Goal: Information Seeking & Learning: Check status

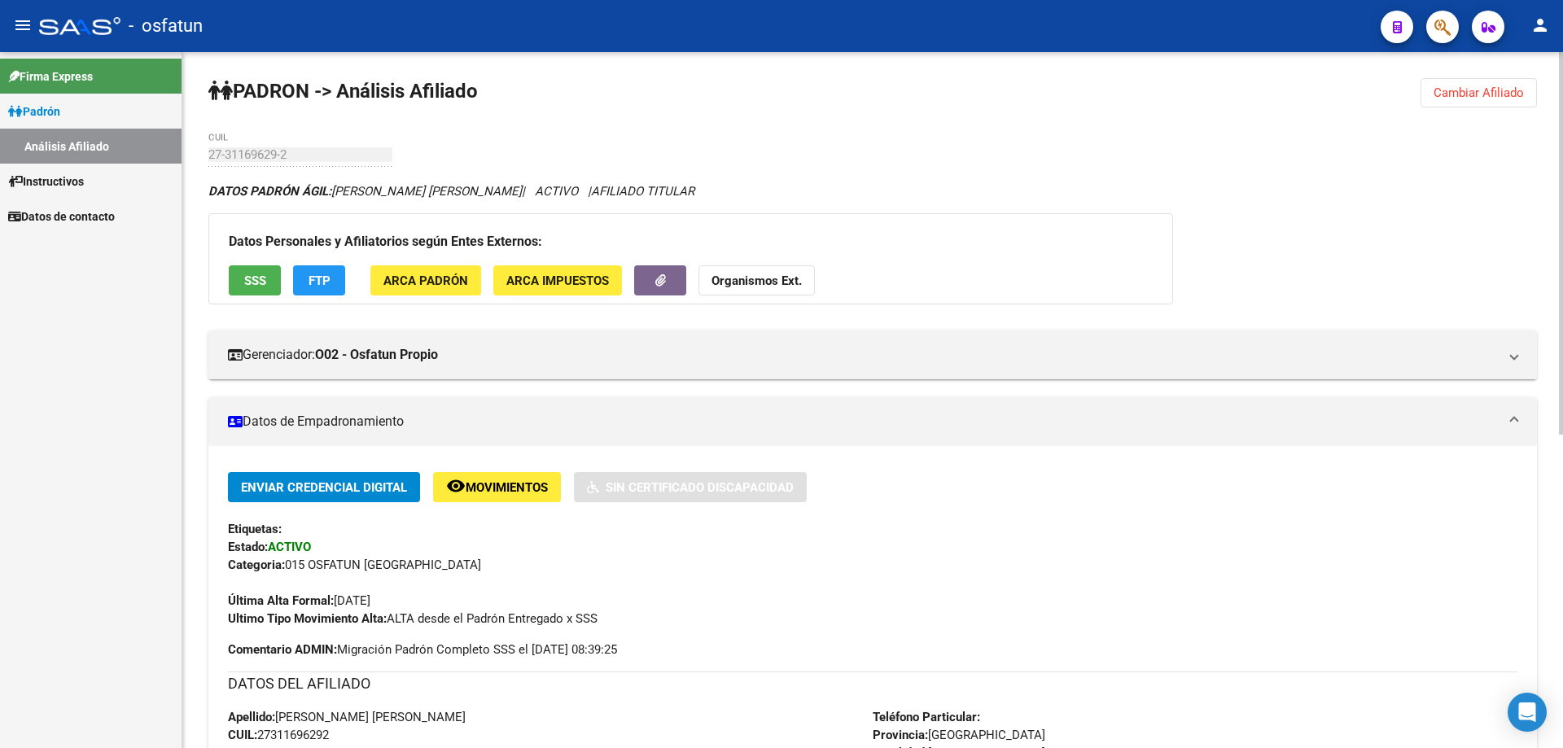
click at [754, 284] on strong "Organismos Ext." at bounding box center [757, 281] width 90 height 15
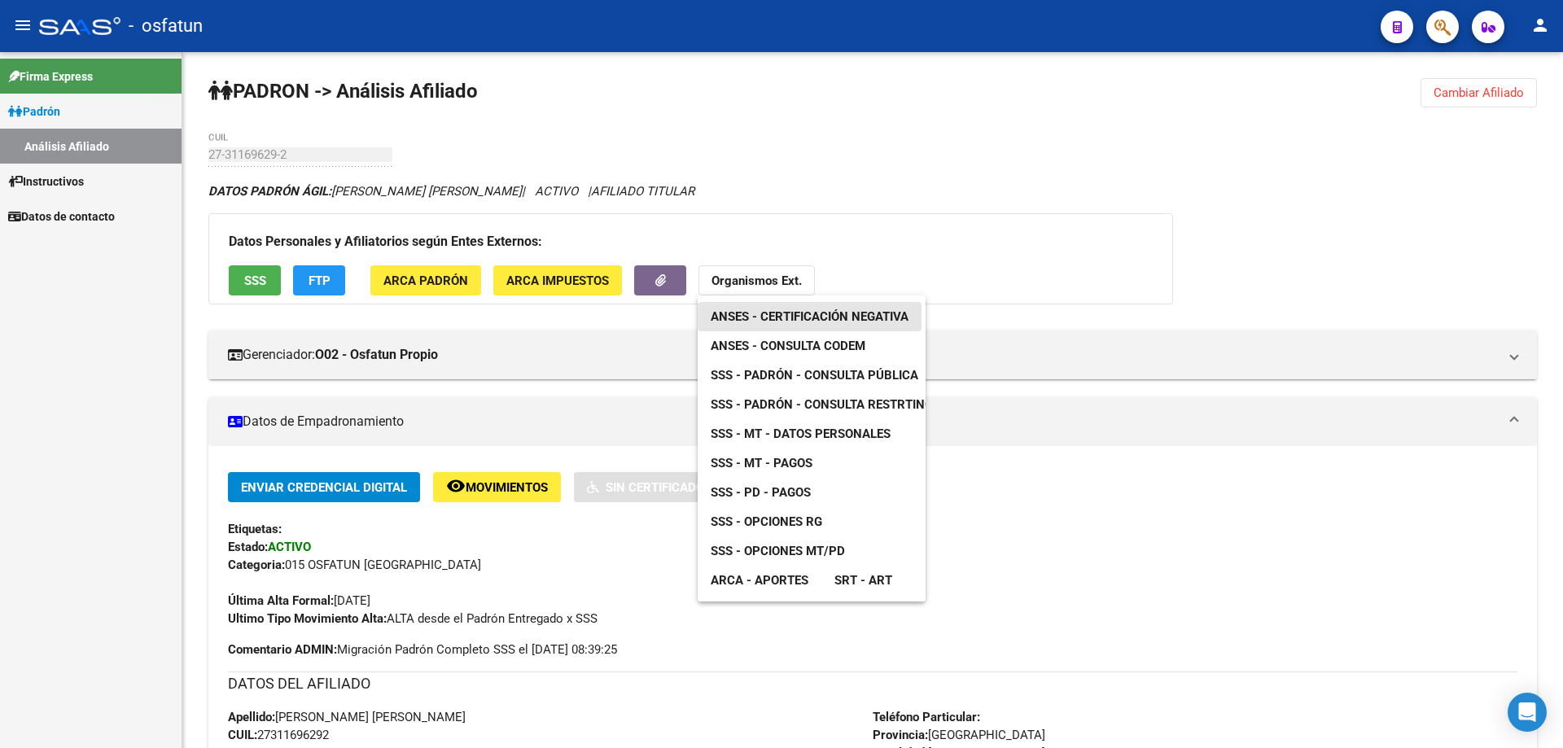
click at [753, 318] on span "ANSES - Certificación Negativa" at bounding box center [810, 316] width 198 height 15
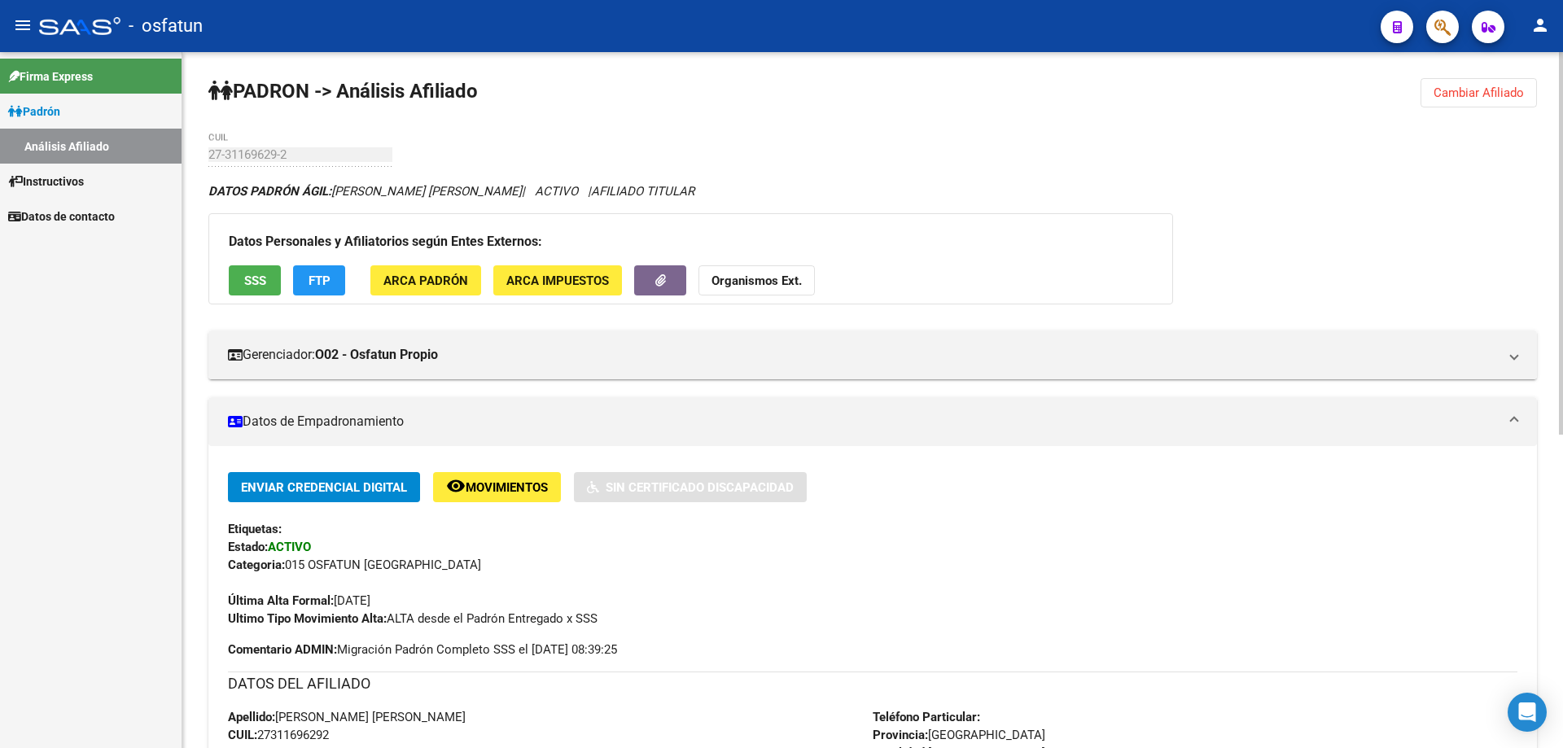
click at [738, 270] on button "Organismos Ext." at bounding box center [757, 280] width 116 height 30
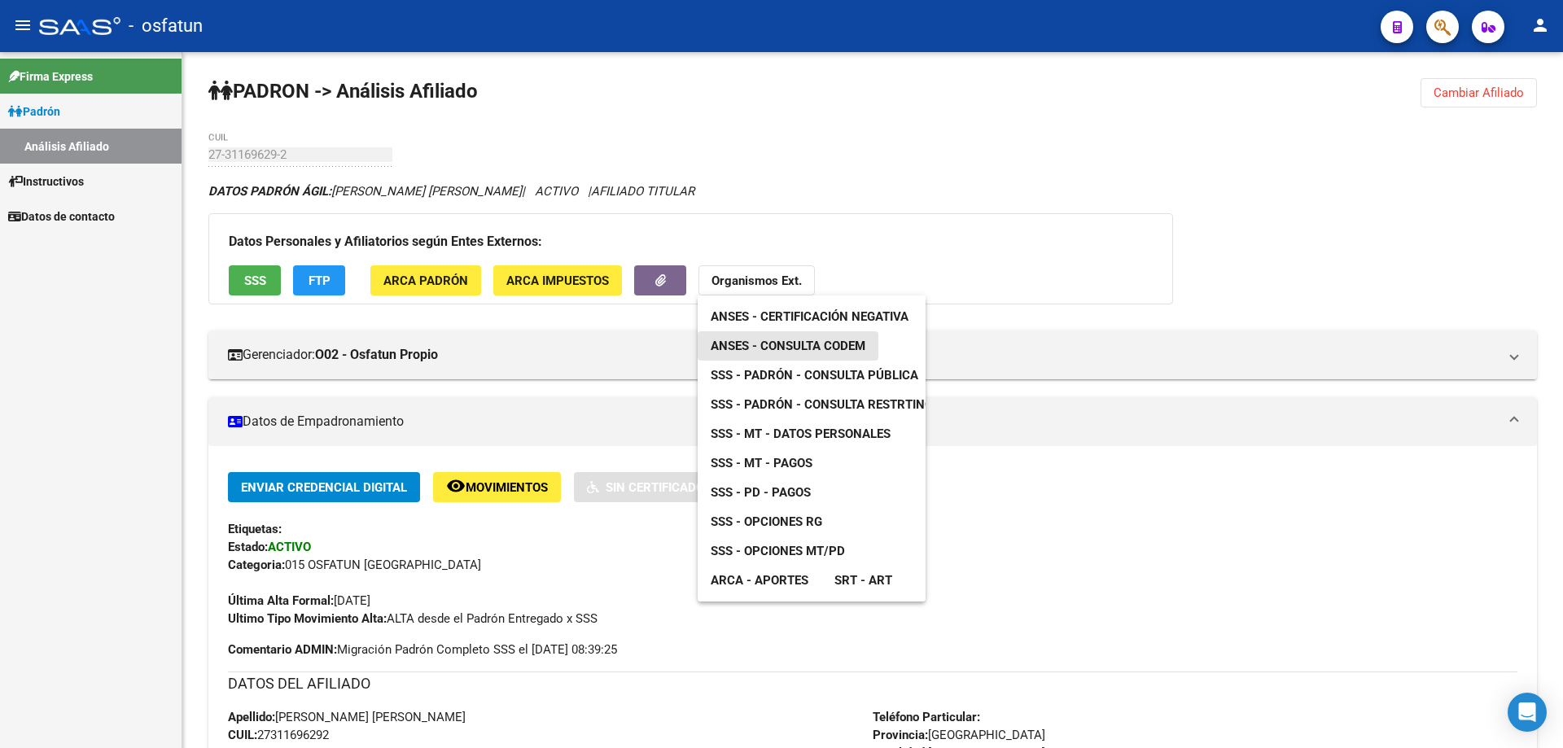
click at [754, 345] on span "ANSES - Consulta CODEM" at bounding box center [788, 346] width 155 height 15
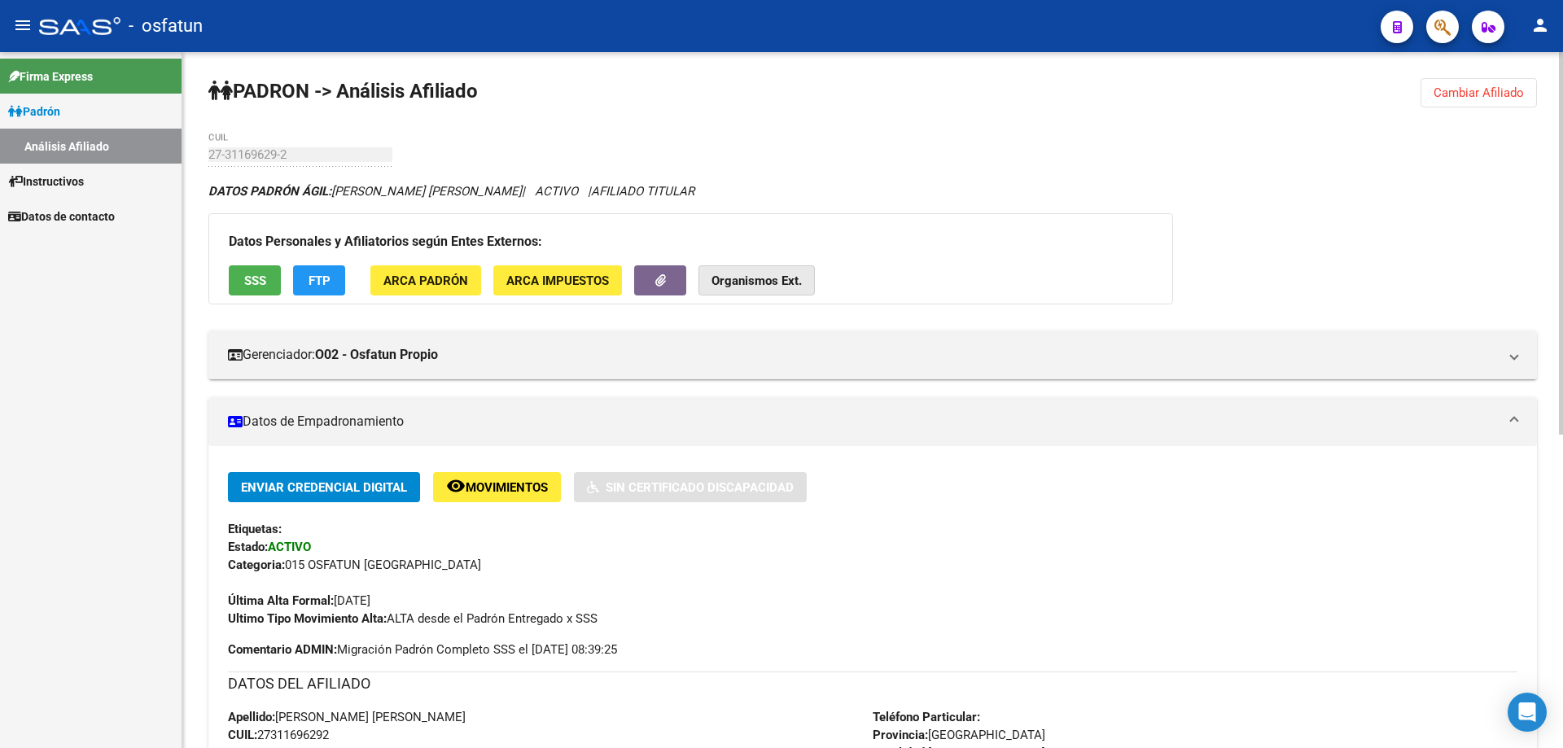
click at [793, 287] on strong "Organismos Ext." at bounding box center [757, 281] width 90 height 15
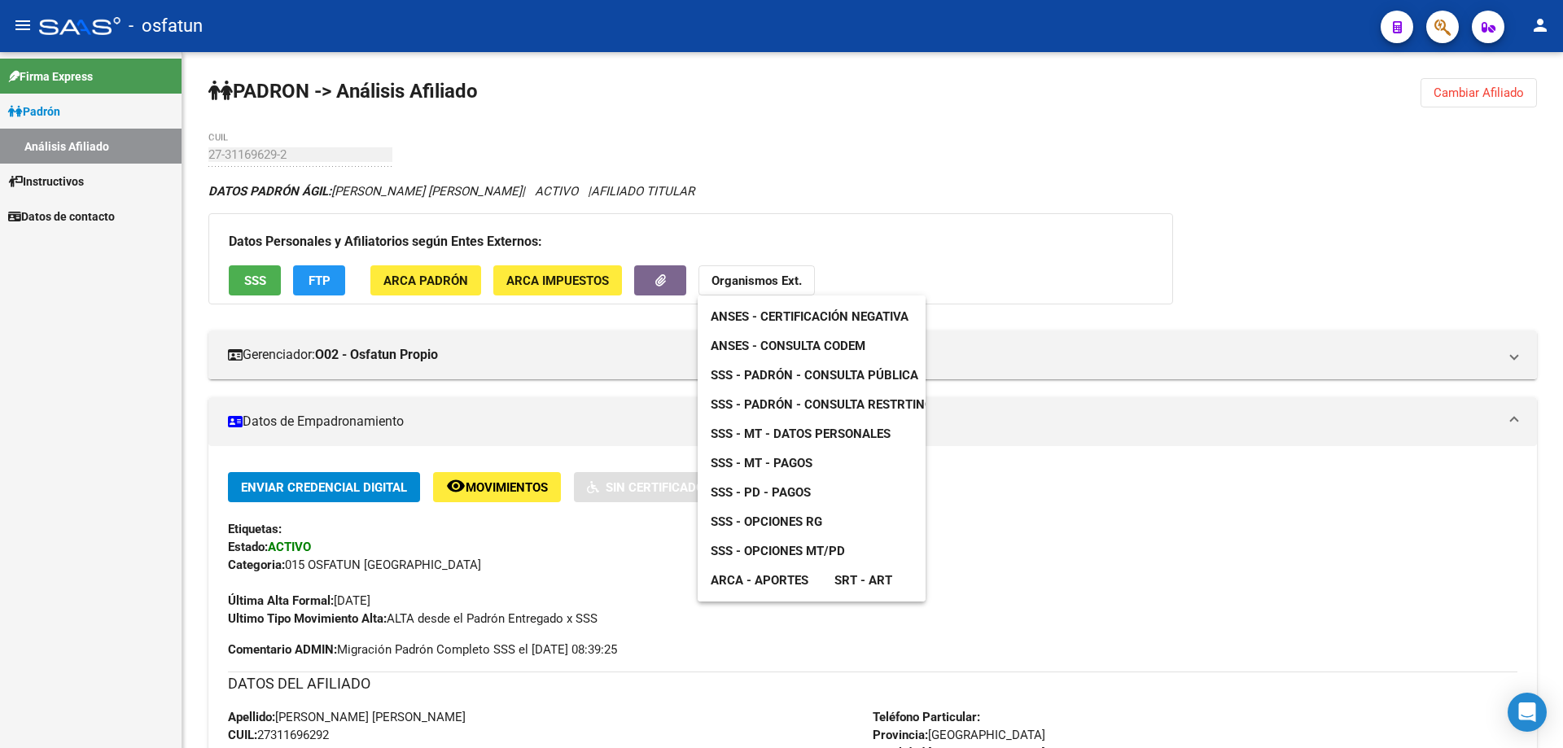
click at [796, 375] on span "SSS - Padrón - Consulta Pública" at bounding box center [815, 375] width 208 height 15
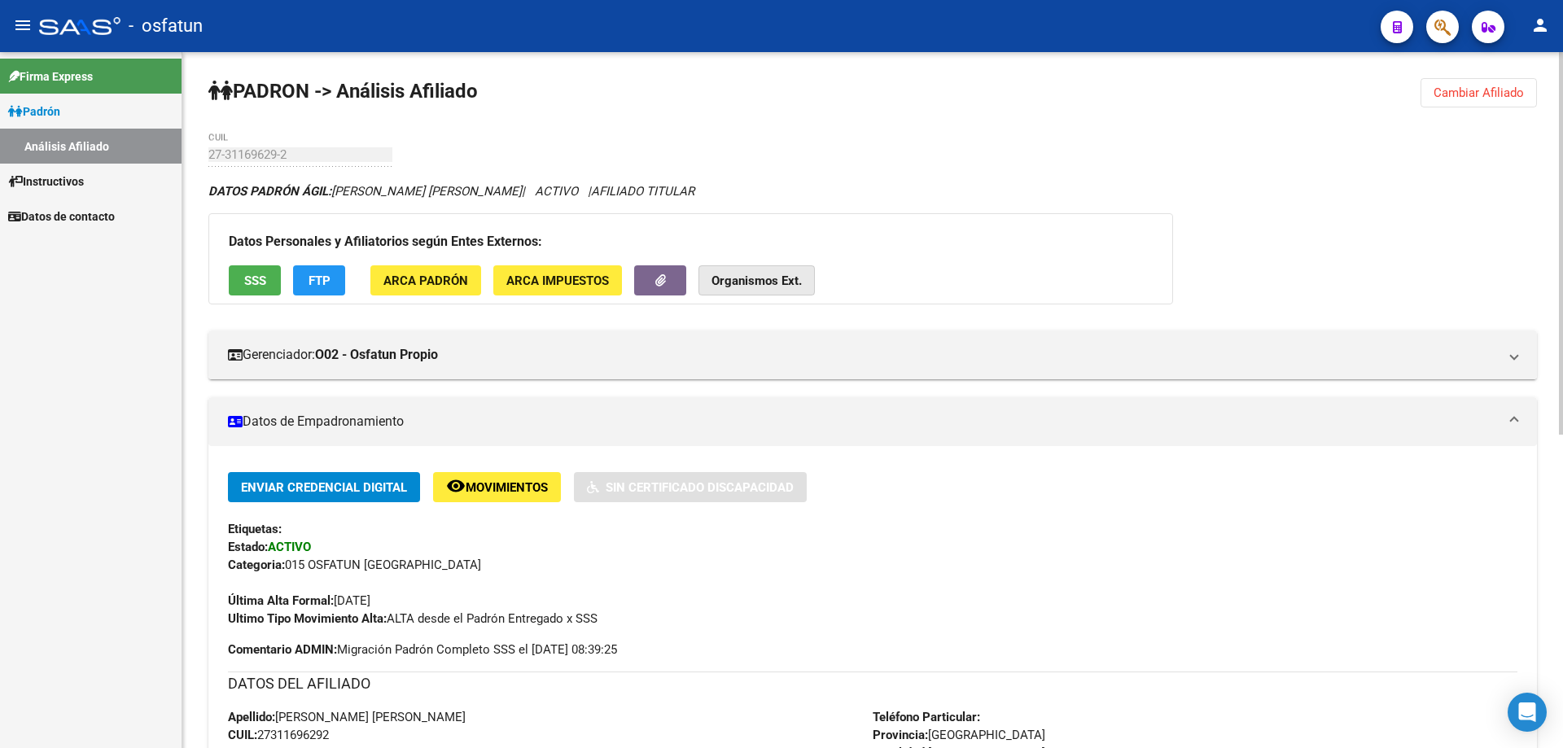
click at [755, 276] on strong "Organismos Ext." at bounding box center [757, 281] width 90 height 15
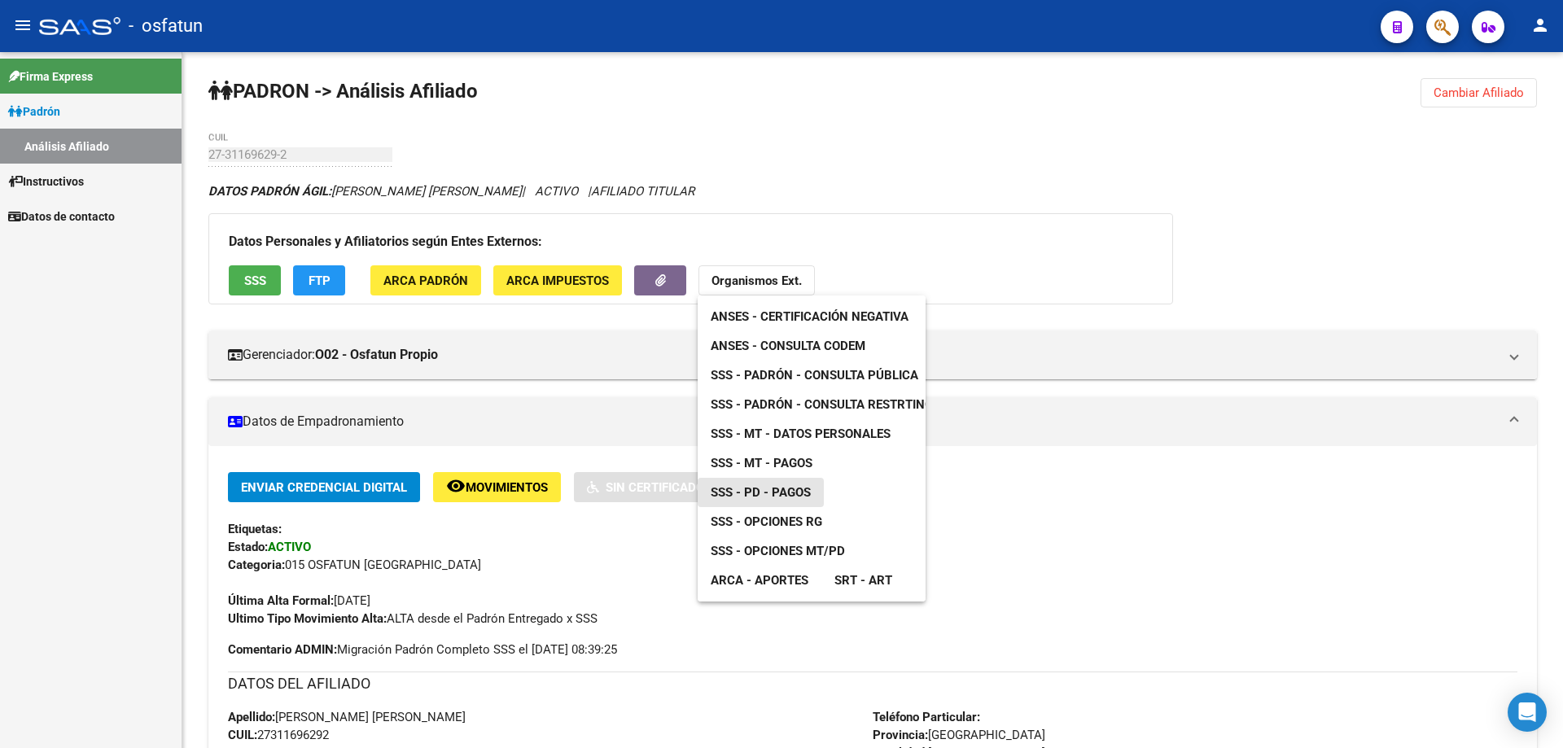
click at [807, 490] on span "SSS - PD - Pagos" at bounding box center [761, 492] width 100 height 15
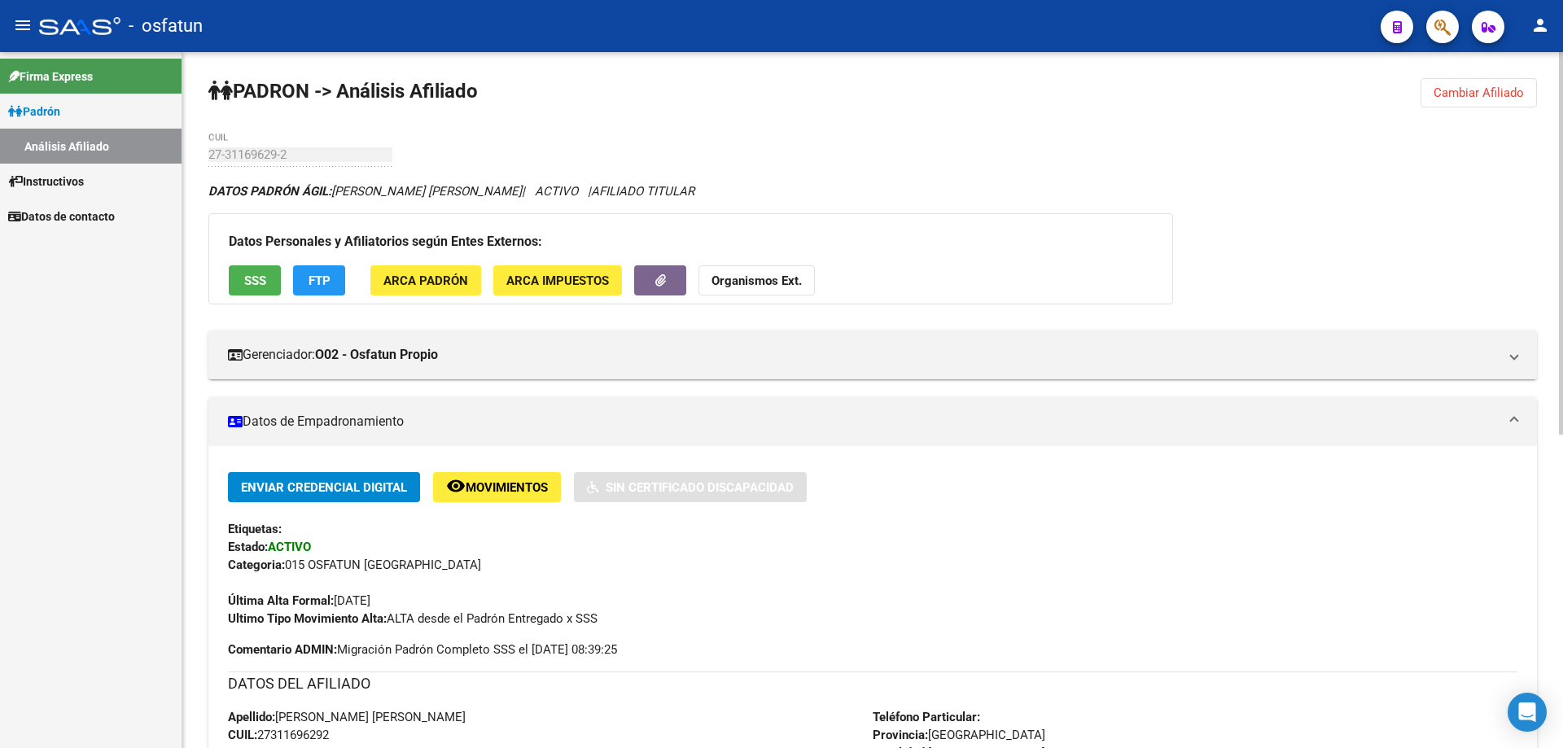
click at [744, 290] on button "Organismos Ext." at bounding box center [757, 280] width 116 height 30
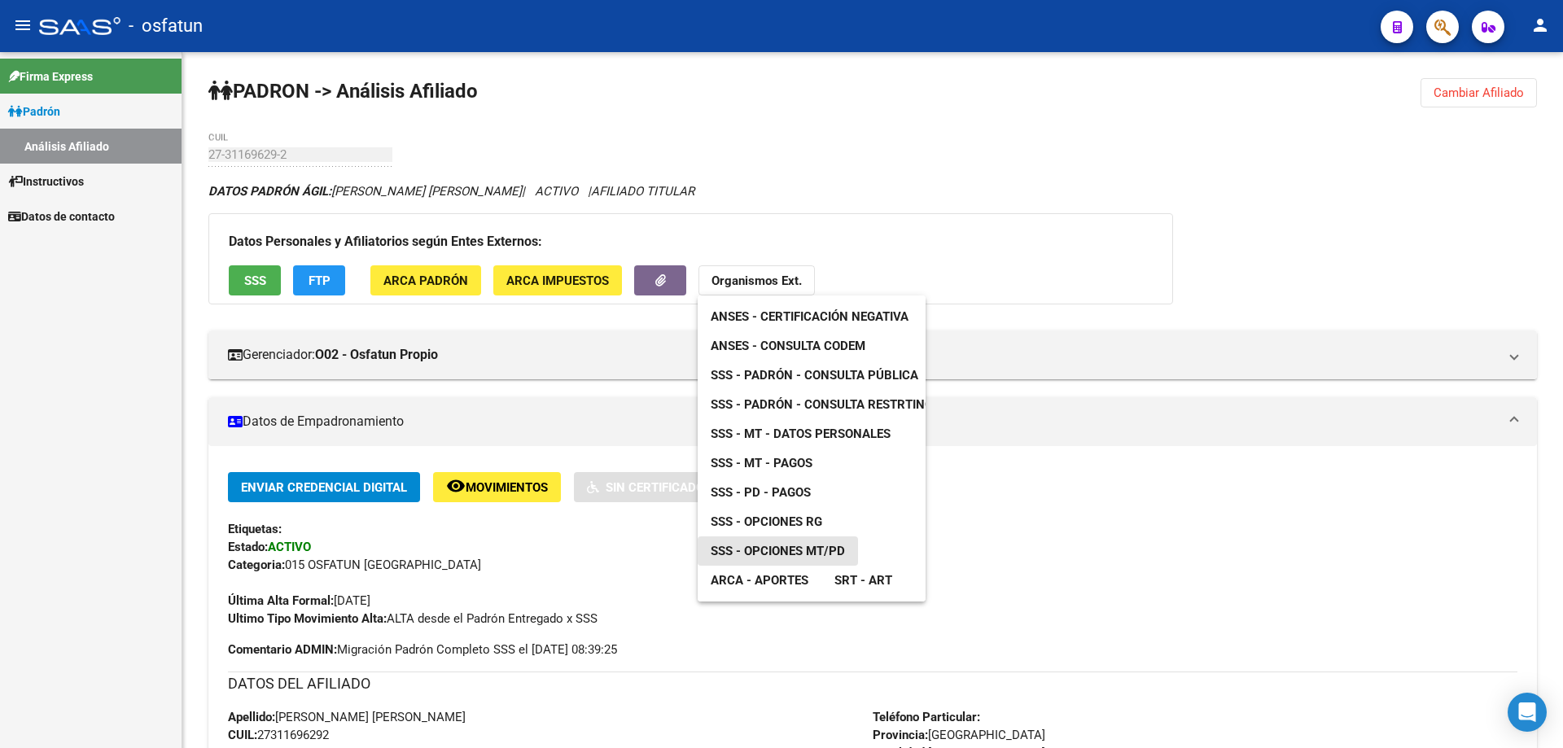
click at [812, 546] on span "SSS - Opciones MT/PD" at bounding box center [778, 551] width 134 height 15
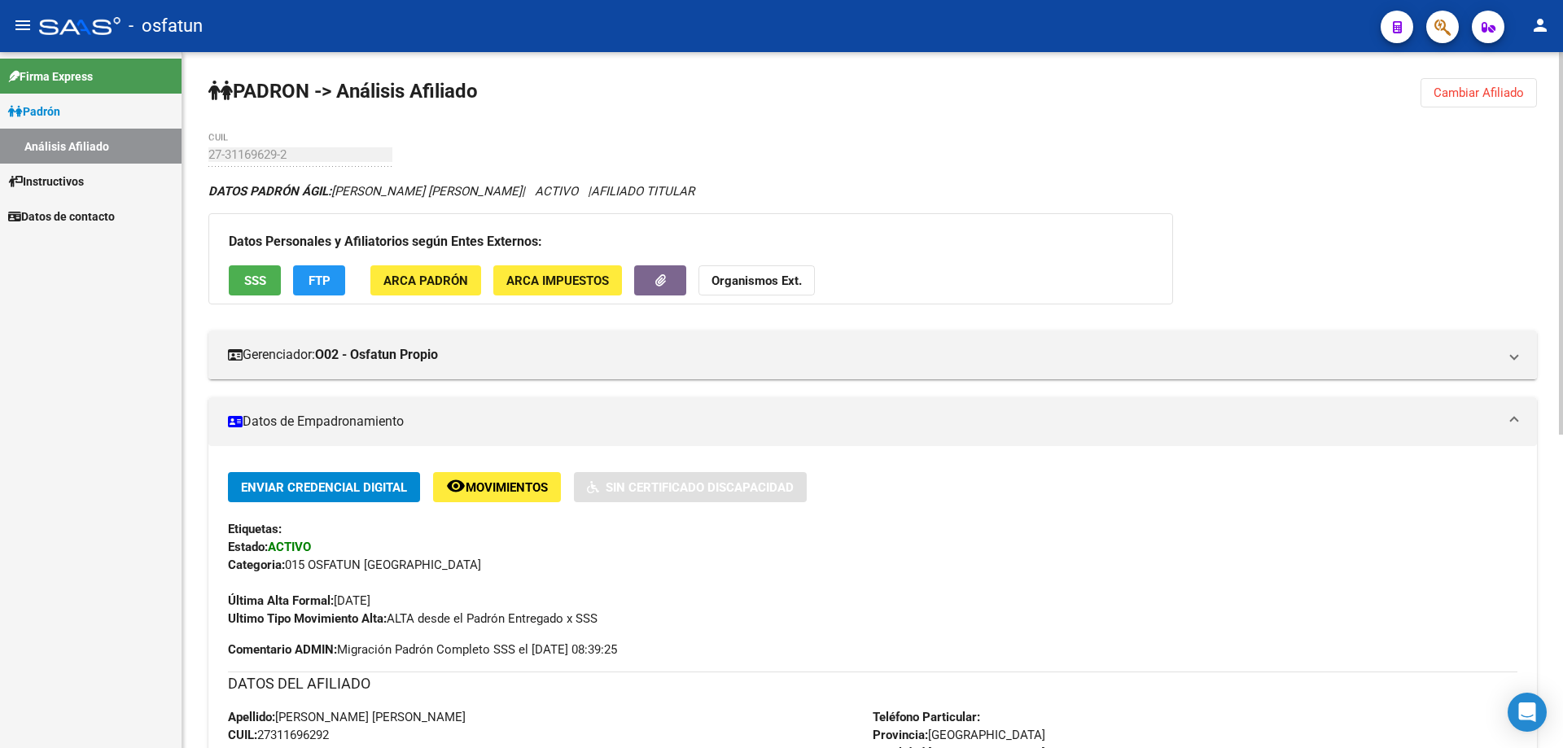
click at [1525, 95] on button "Cambiar Afiliado" at bounding box center [1479, 92] width 116 height 29
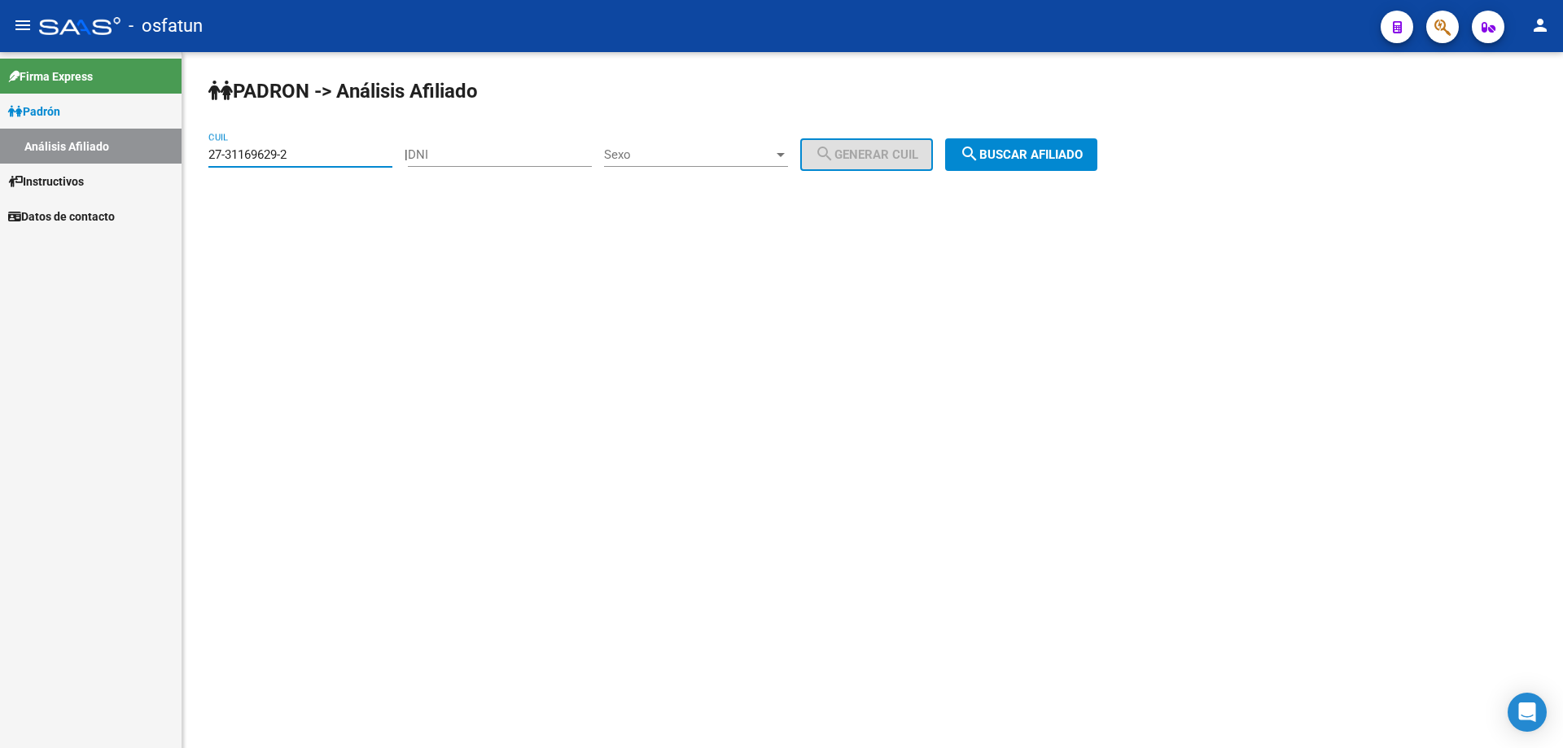
click at [311, 156] on input "27-31169629-2" at bounding box center [300, 154] width 184 height 15
click at [311, 160] on input "20-44069161-8" at bounding box center [300, 154] width 184 height 15
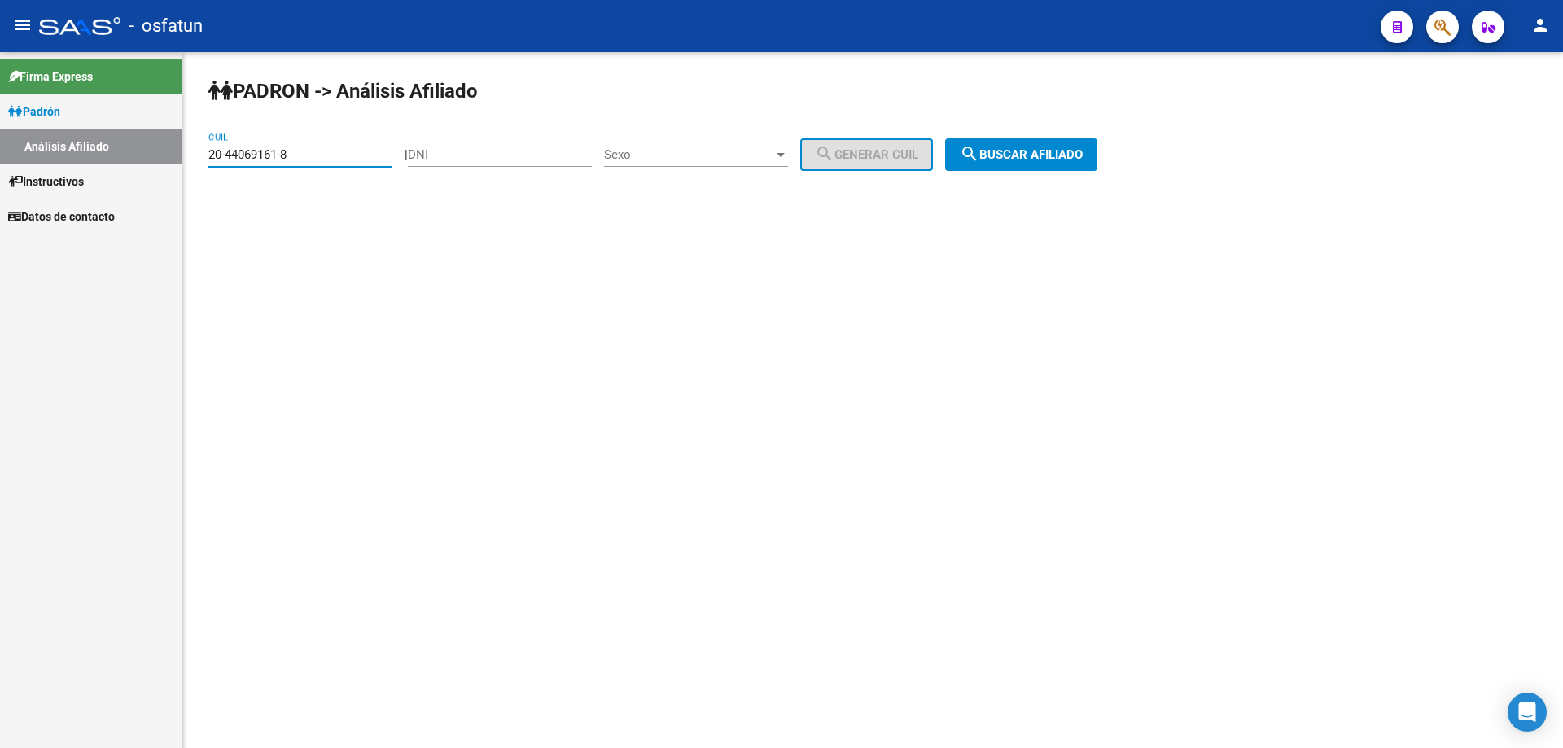
click at [311, 160] on input "20-44069161-8" at bounding box center [300, 154] width 184 height 15
type input "20-44069161-8"
click at [1022, 166] on button "search Buscar afiliado" at bounding box center [1021, 154] width 152 height 33
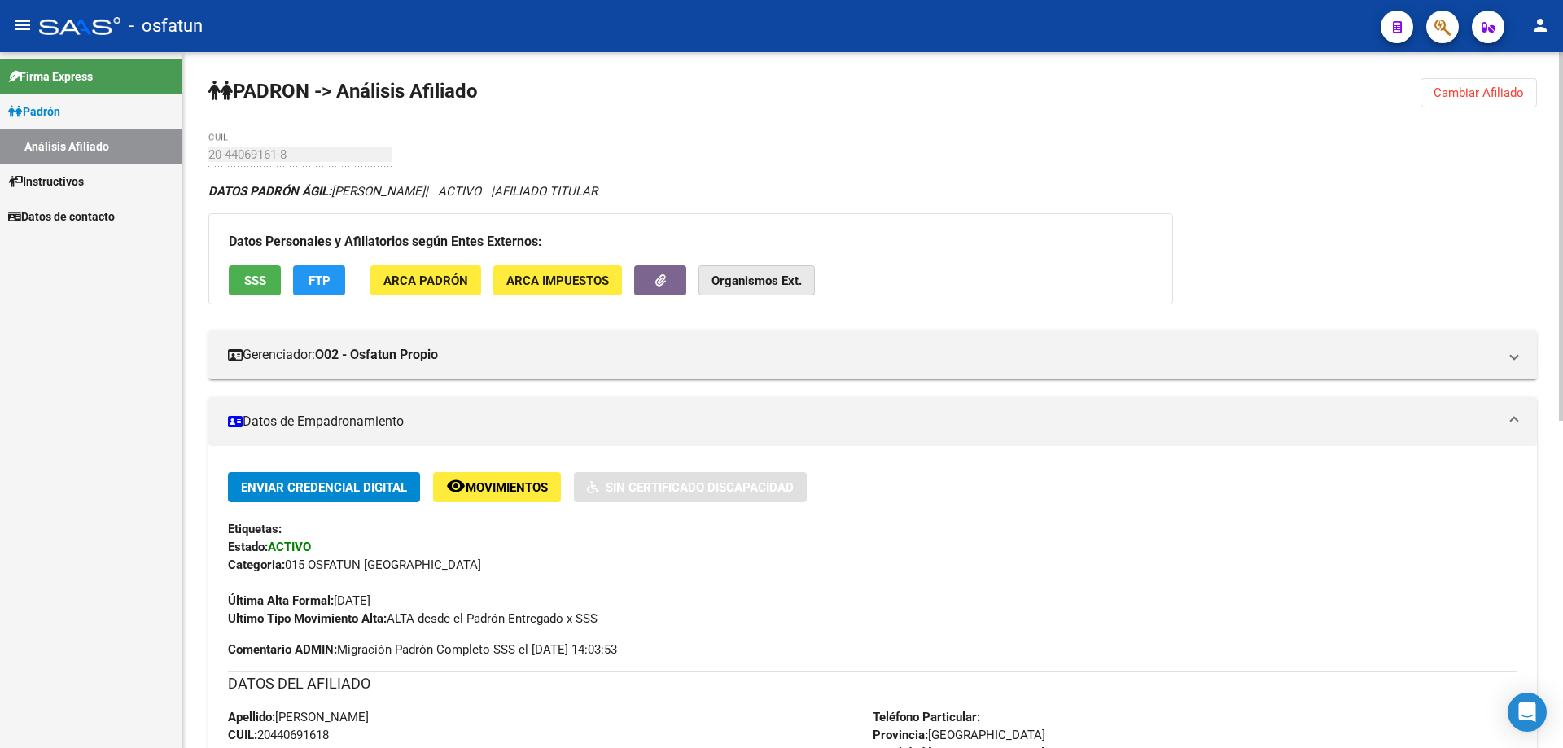
click at [780, 295] on button "Organismos Ext." at bounding box center [757, 280] width 116 height 30
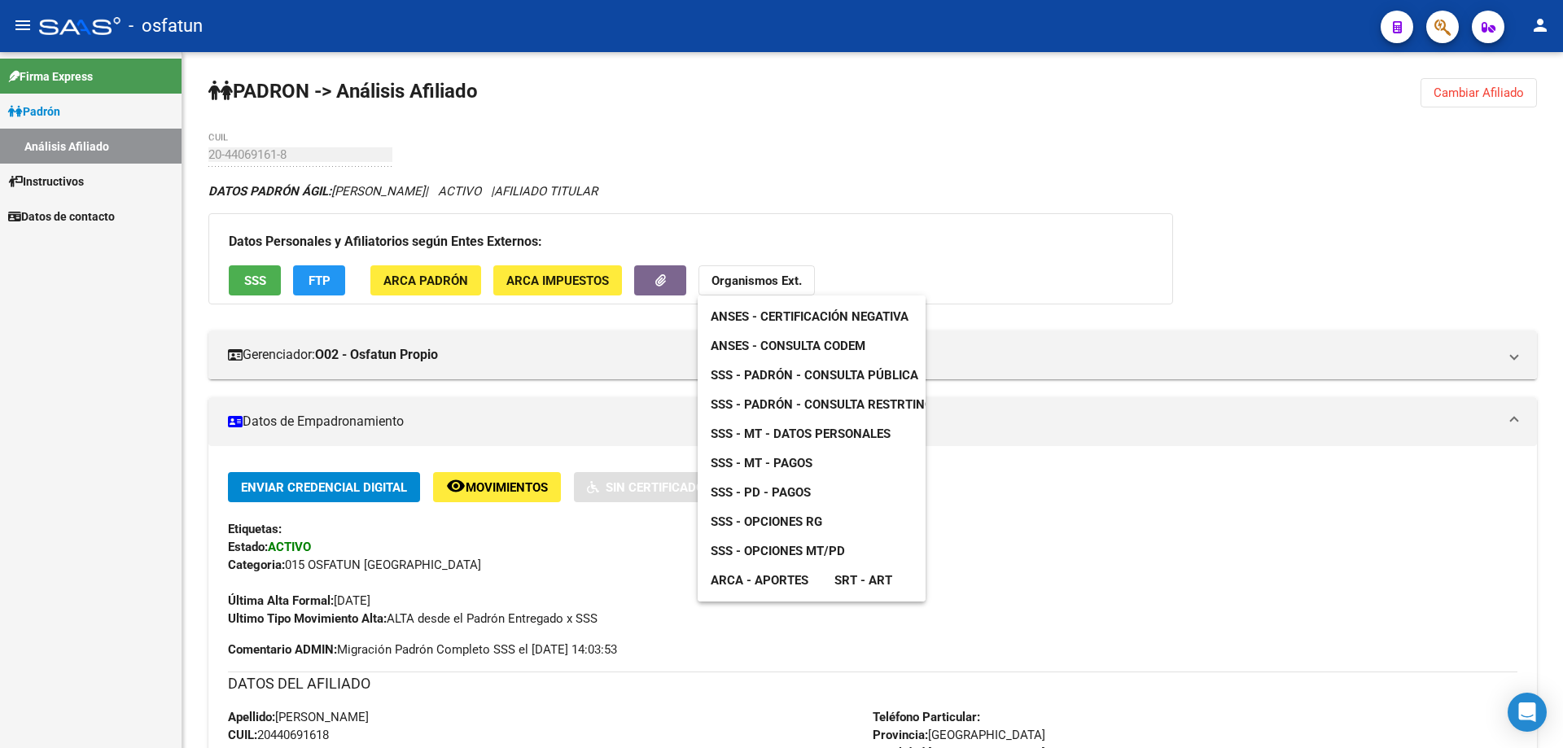
click at [783, 323] on span "ANSES - Certificación Negativa" at bounding box center [810, 316] width 198 height 15
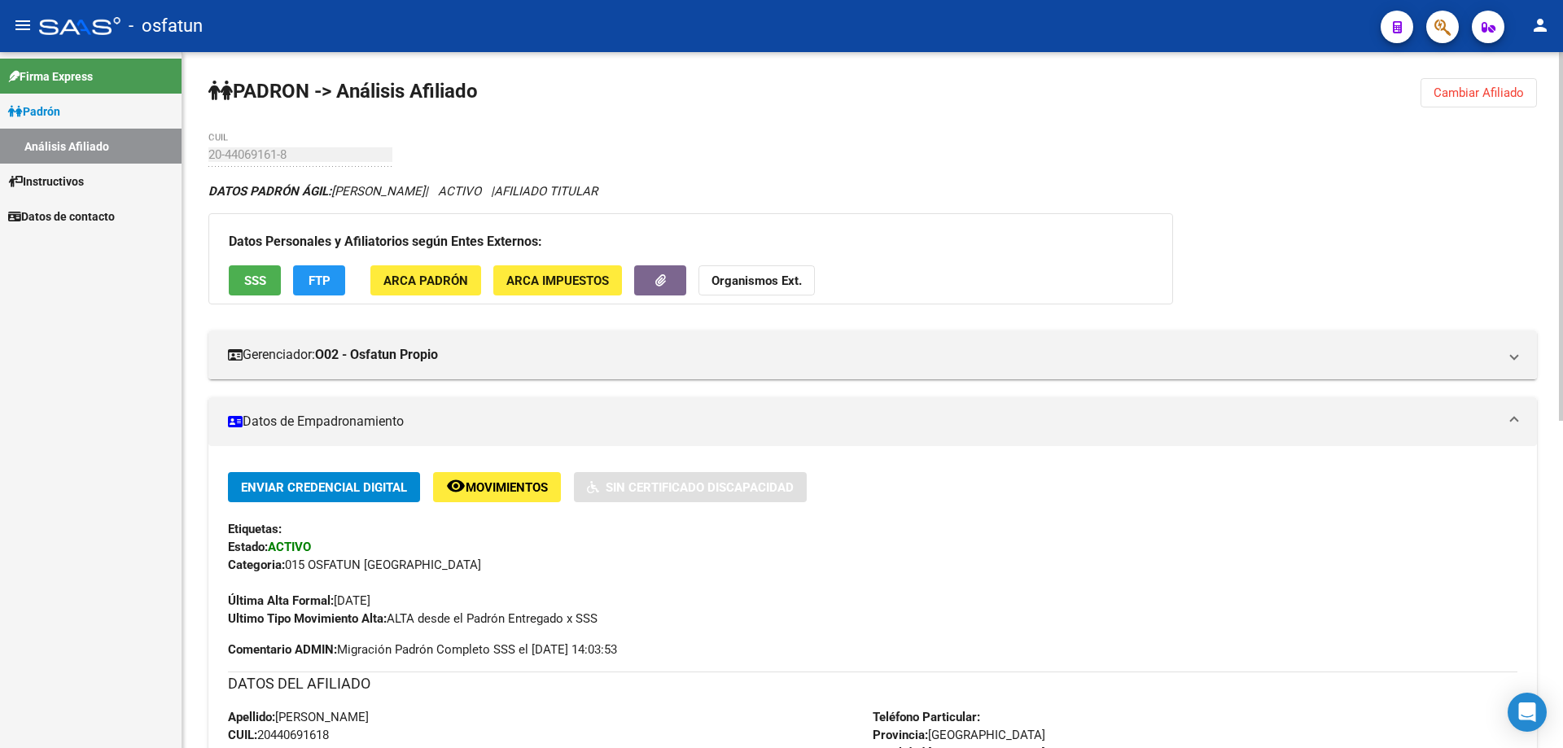
click at [756, 287] on strong "Organismos Ext." at bounding box center [757, 281] width 90 height 15
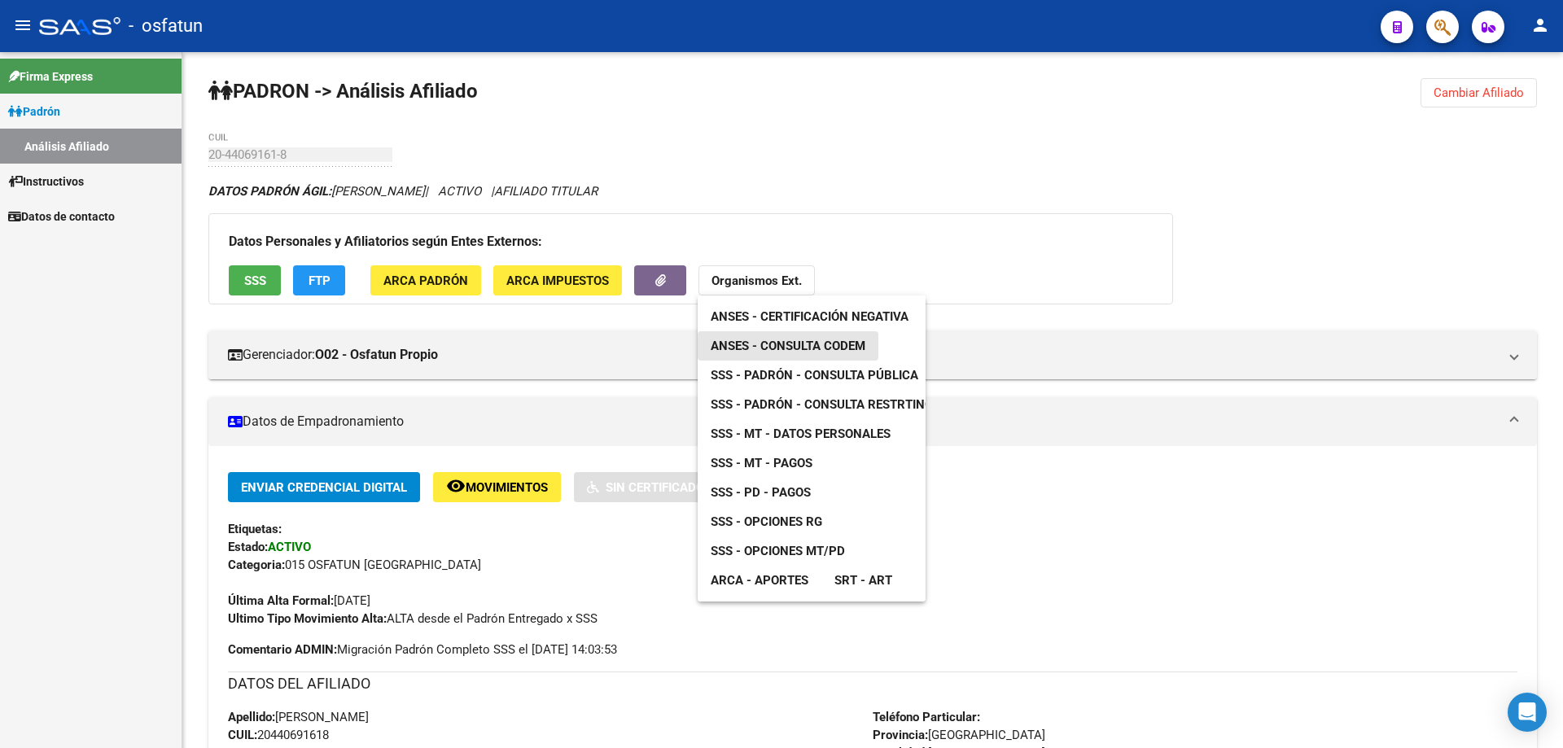
click at [760, 339] on span "ANSES - Consulta CODEM" at bounding box center [788, 346] width 155 height 15
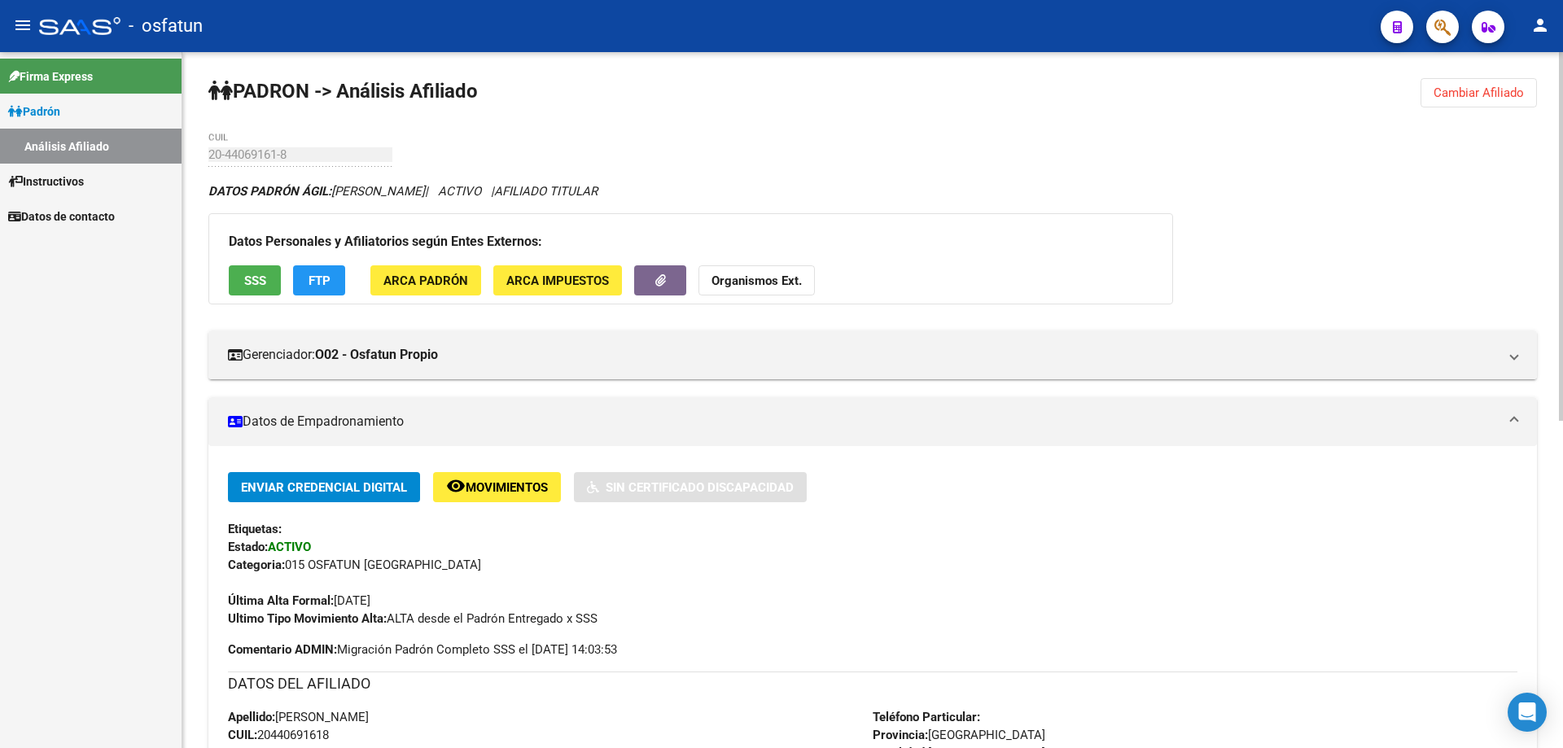
click at [783, 276] on strong "Organismos Ext." at bounding box center [757, 281] width 90 height 15
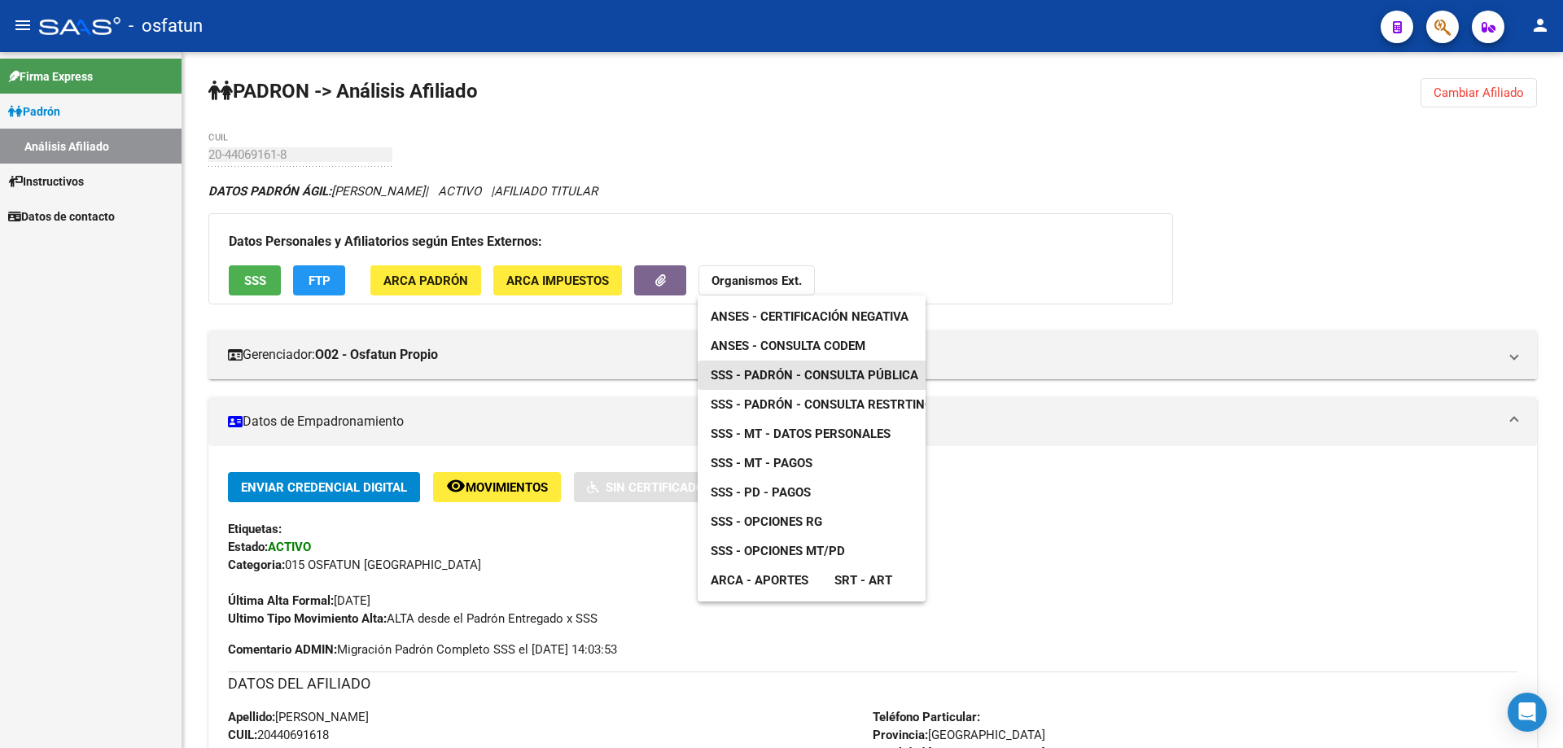
click at [799, 366] on link "SSS - Padrón - Consulta Pública" at bounding box center [815, 375] width 234 height 29
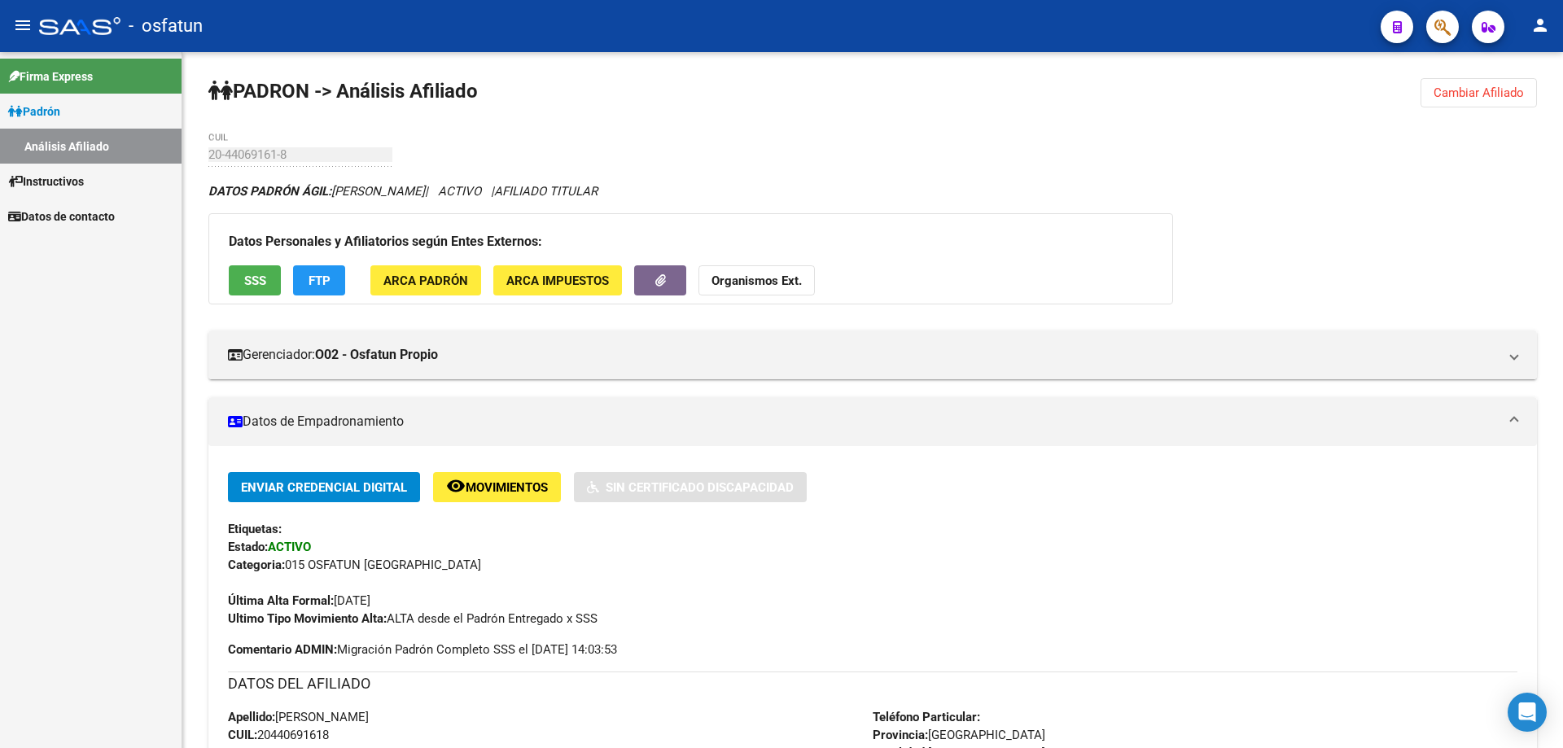
click at [107, 370] on div "Firma Express Padrón Análisis Afiliado Instructivos Datos de contacto" at bounding box center [91, 400] width 182 height 696
click at [715, 281] on strong "Organismos Ext." at bounding box center [757, 281] width 90 height 15
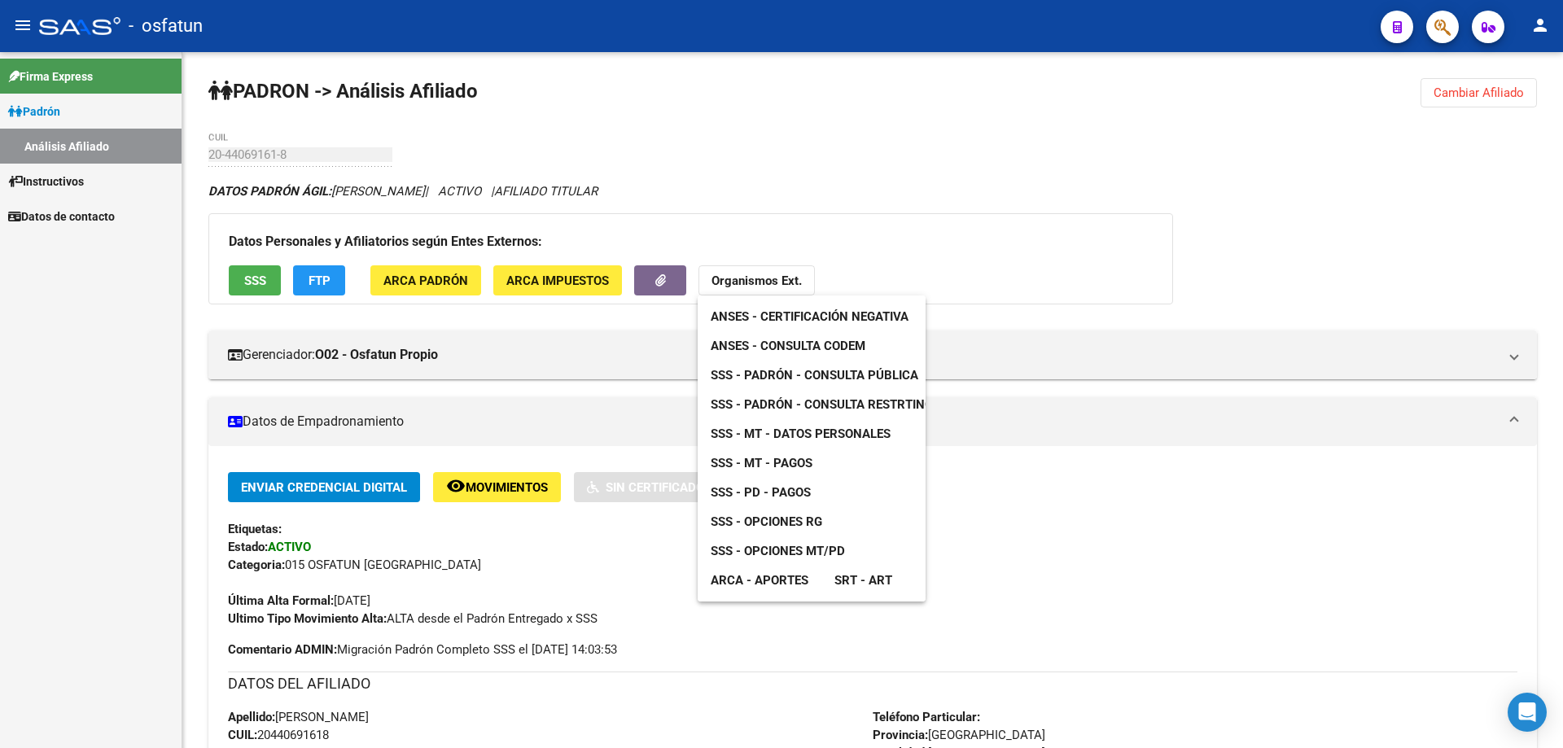
click at [756, 376] on span "SSS - Padrón - Consulta Pública" at bounding box center [815, 375] width 208 height 15
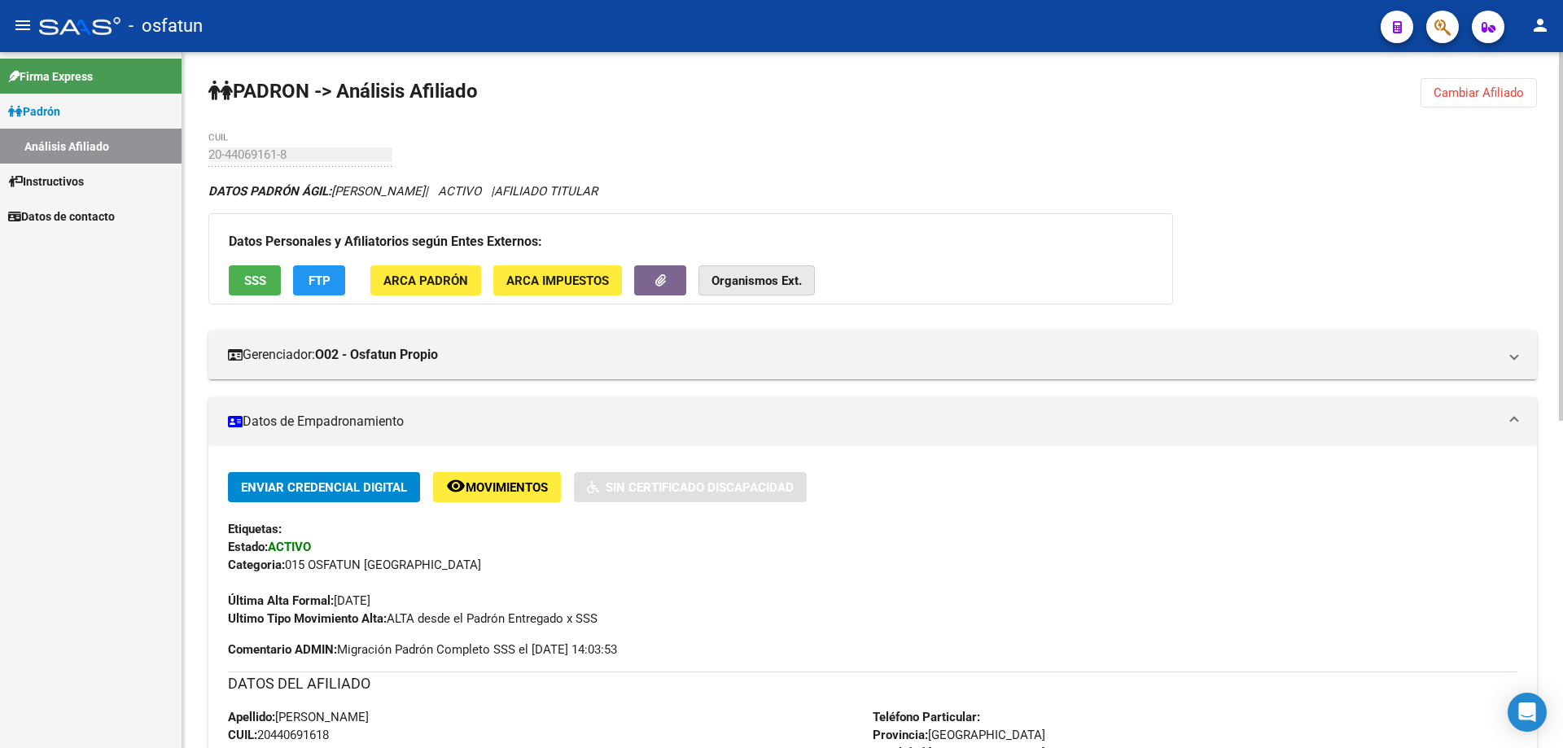
click at [782, 288] on button "Organismos Ext." at bounding box center [757, 280] width 116 height 30
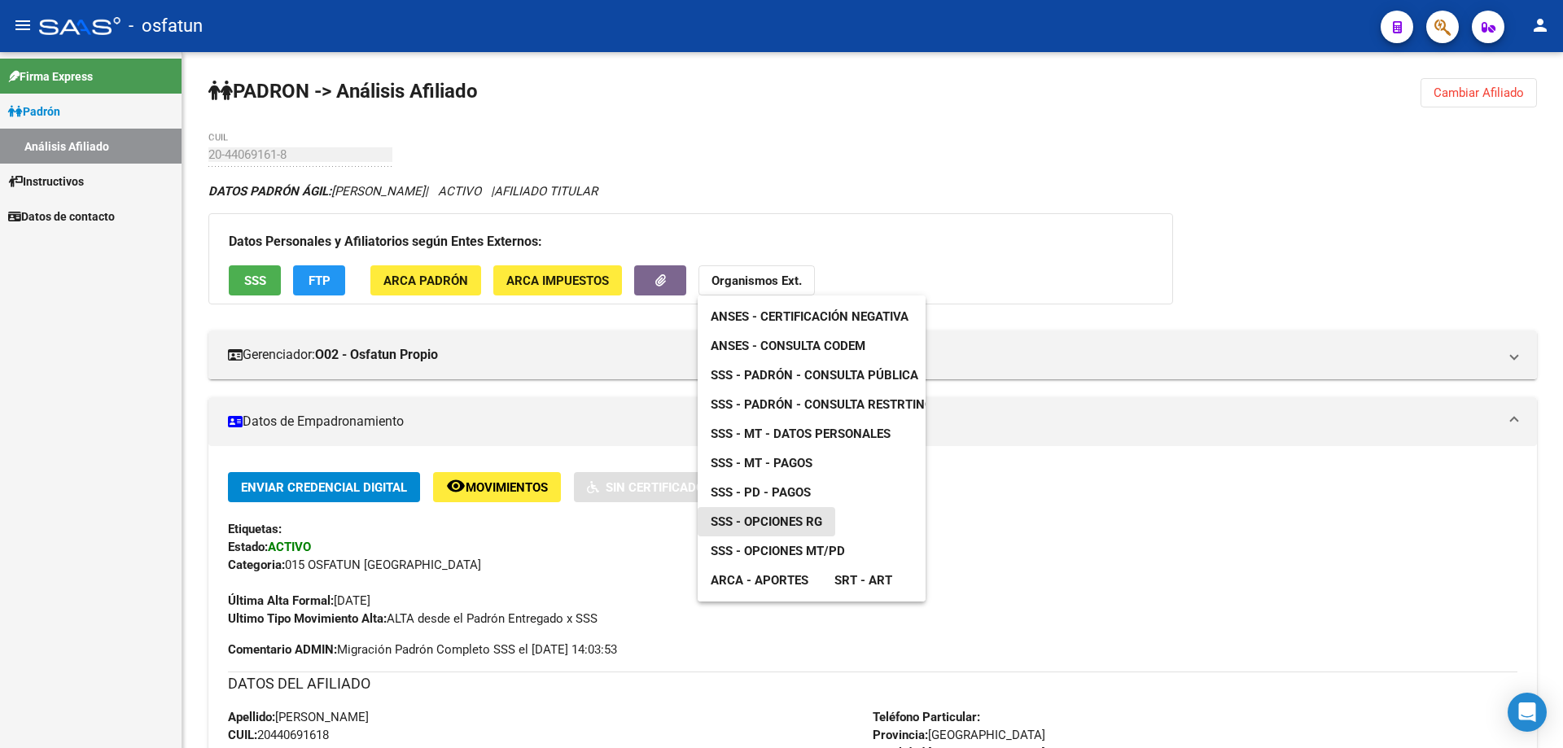
click at [780, 517] on span "SSS - Opciones RG" at bounding box center [767, 522] width 112 height 15
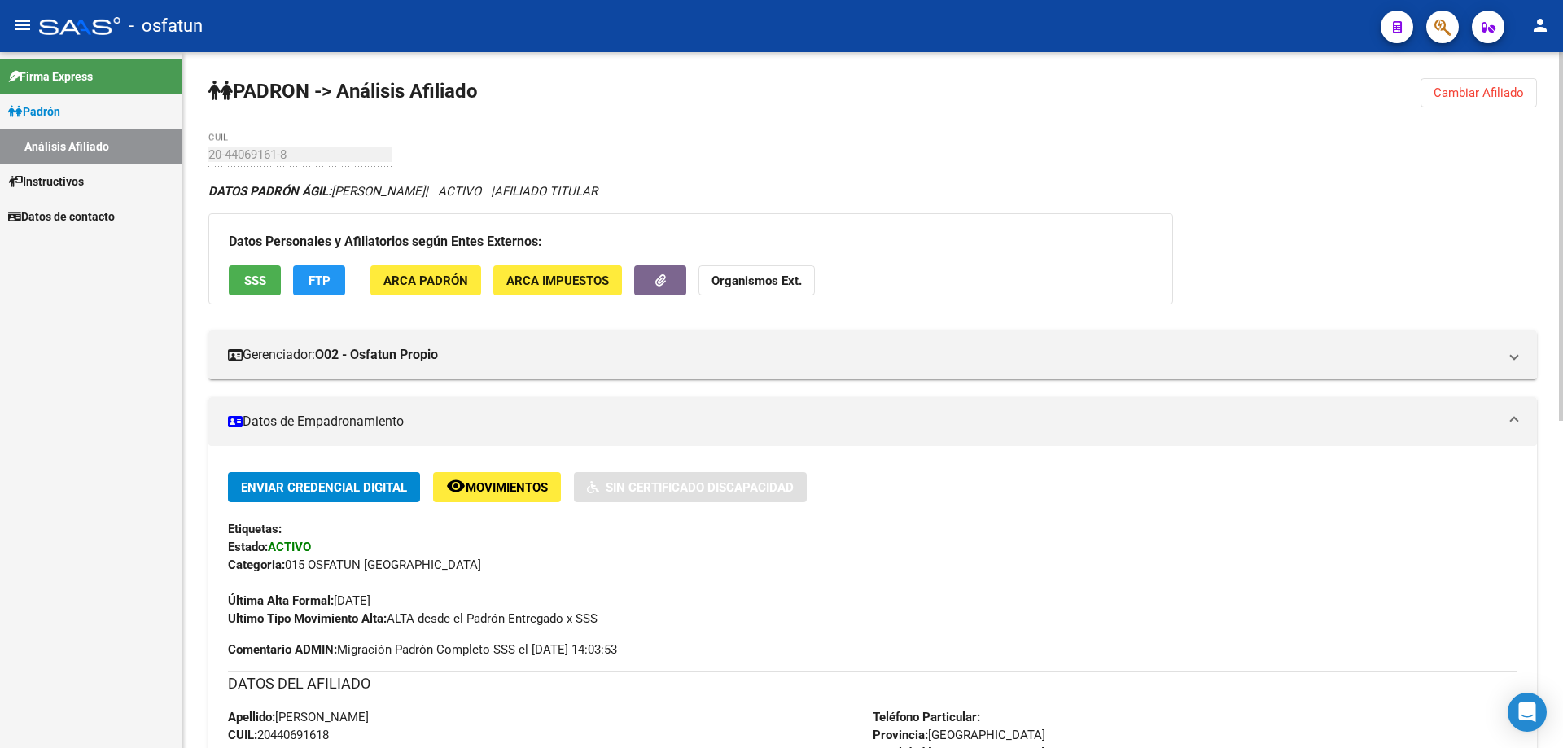
click at [779, 283] on strong "Organismos Ext." at bounding box center [757, 281] width 90 height 15
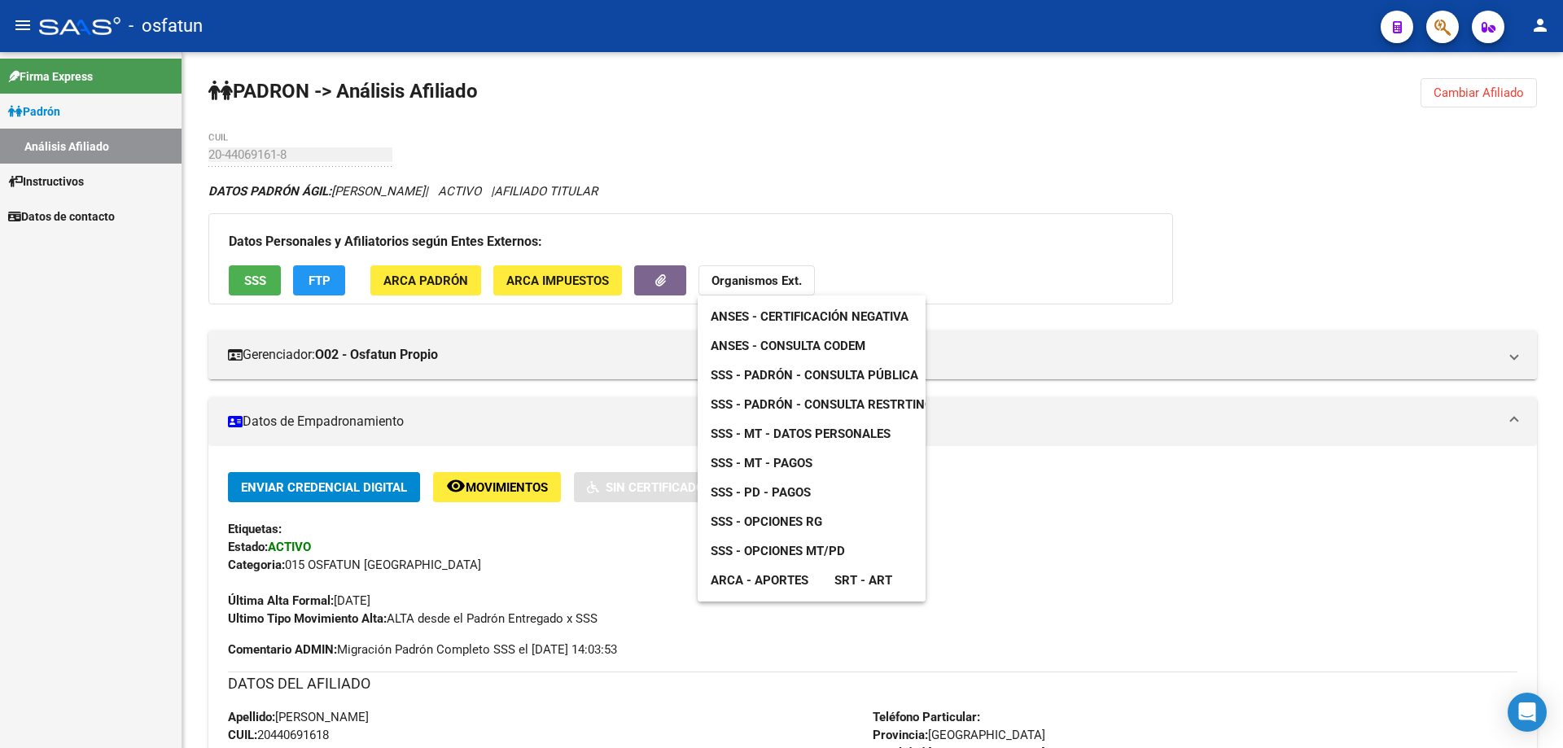
click at [788, 573] on span "ARCA - Aportes" at bounding box center [760, 580] width 98 height 15
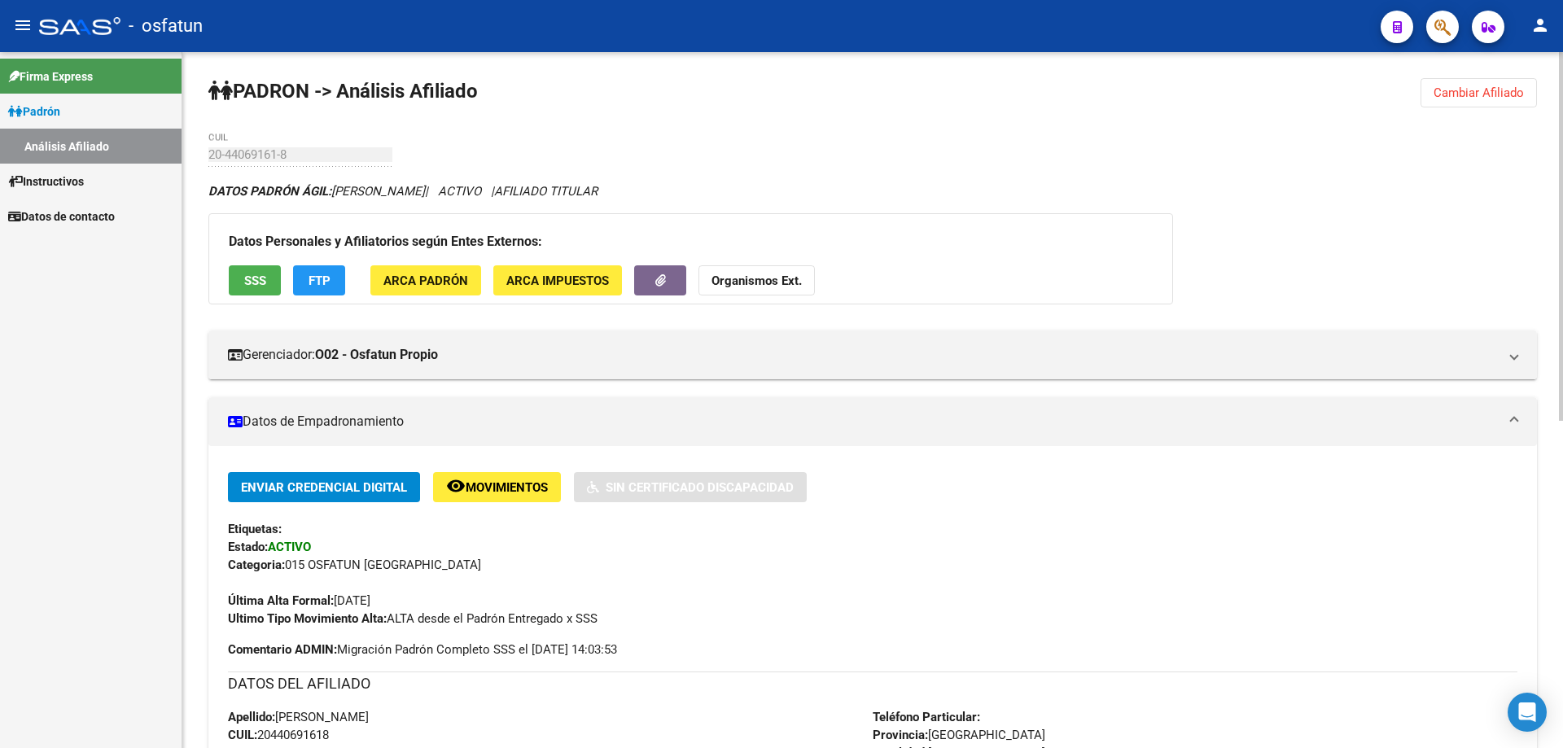
click at [768, 281] on strong "Organismos Ext." at bounding box center [757, 281] width 90 height 15
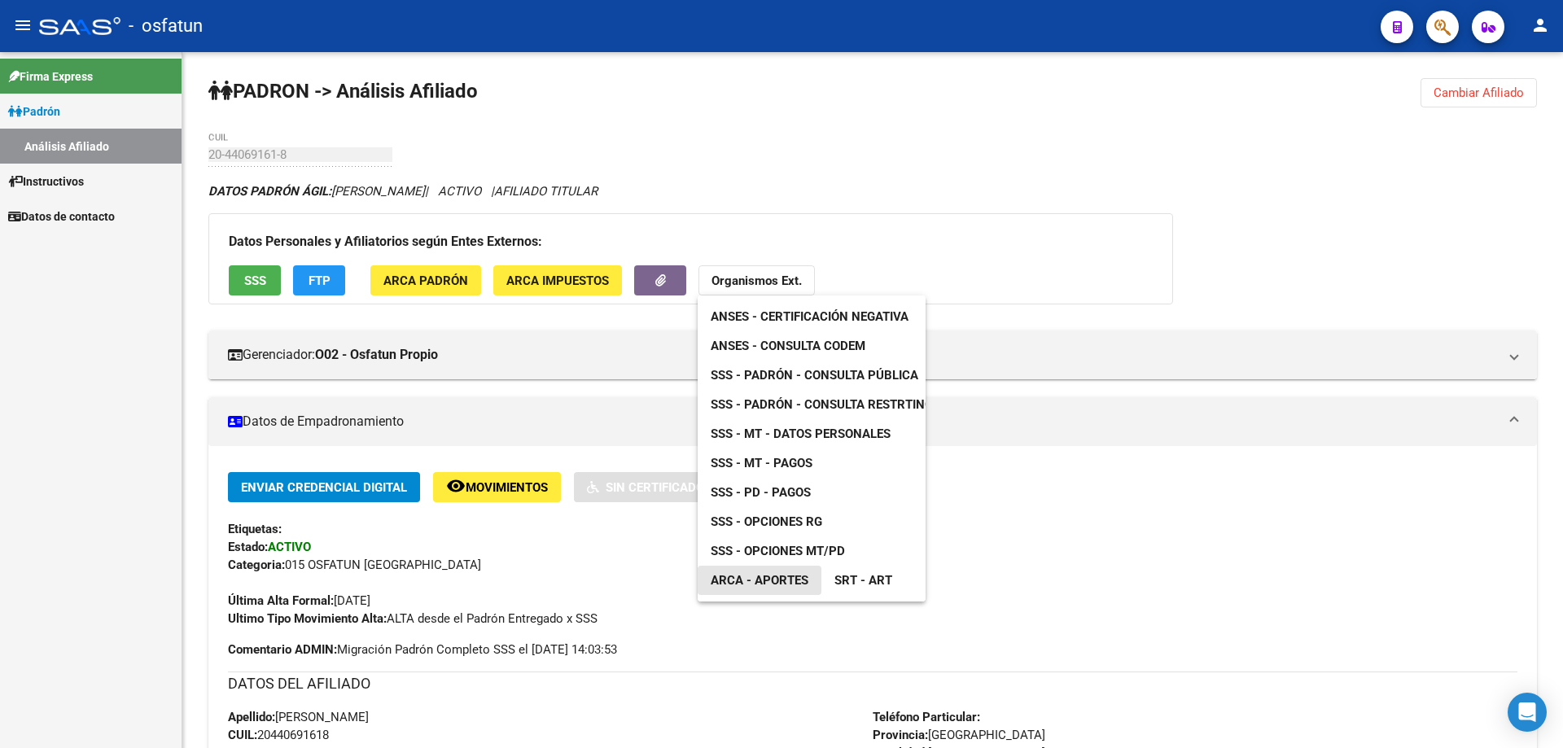
click at [807, 578] on span "ARCA - Aportes" at bounding box center [760, 580] width 98 height 15
